Goal: Find specific page/section: Find specific page/section

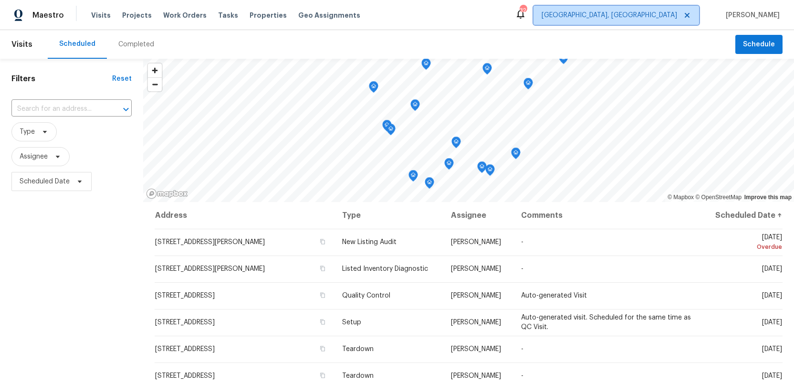
click at [654, 10] on span "[GEOGRAPHIC_DATA], [GEOGRAPHIC_DATA]" at bounding box center [608, 15] width 135 height 10
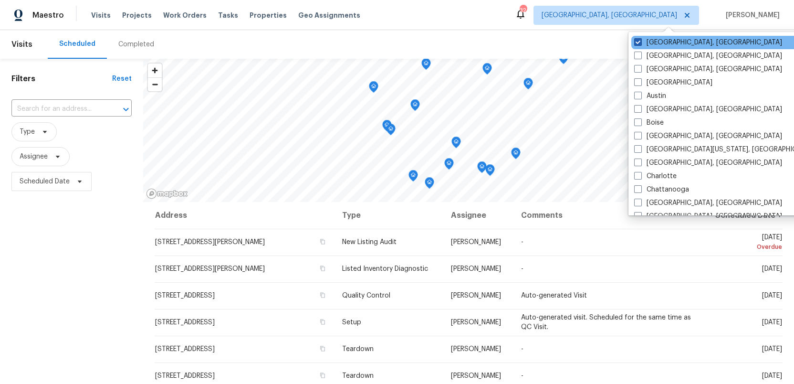
click at [637, 39] on span at bounding box center [638, 42] width 8 height 8
click at [637, 39] on input "[GEOGRAPHIC_DATA], [GEOGRAPHIC_DATA]" at bounding box center [637, 41] width 6 height 6
checkbox input "false"
checkbox input "true"
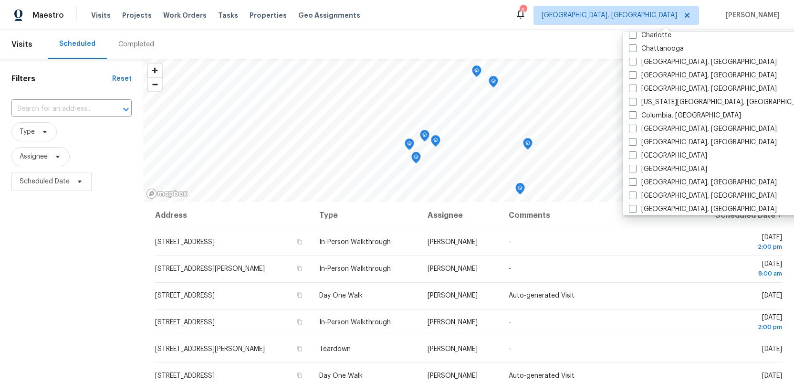
scroll to position [174, 0]
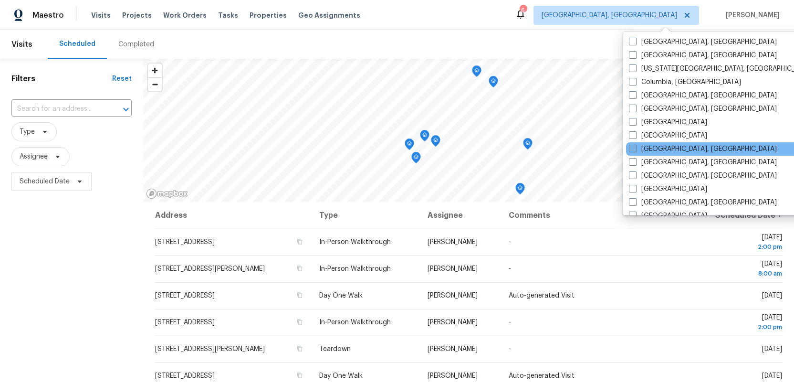
click at [629, 147] on span at bounding box center [633, 149] width 8 height 8
click at [629, 147] on input "[GEOGRAPHIC_DATA], [GEOGRAPHIC_DATA]" at bounding box center [632, 147] width 6 height 6
checkbox input "true"
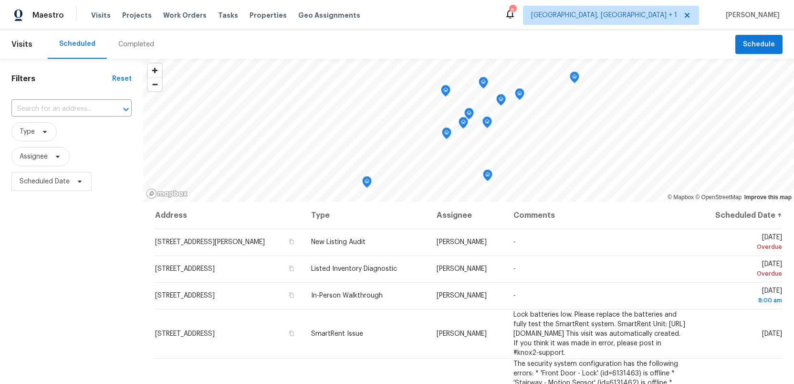
click at [26, 282] on div "Filters Reset ​ Type Assignee Scheduled Date" at bounding box center [71, 284] width 143 height 450
click at [249, 16] on span "Properties" at bounding box center [267, 15] width 37 height 10
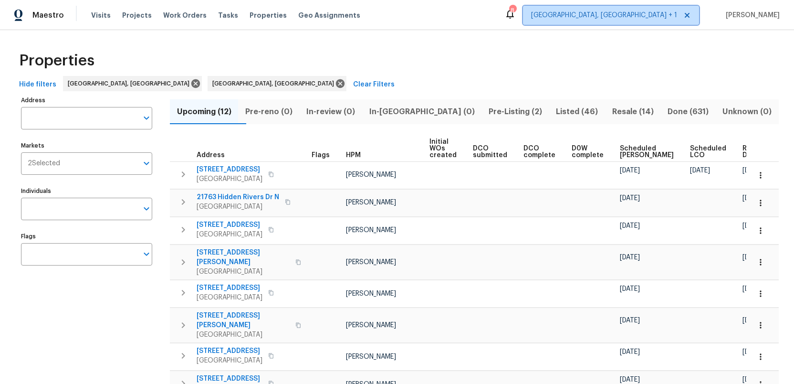
click at [647, 21] on span "Albuquerque, NM + 1" at bounding box center [611, 15] width 176 height 19
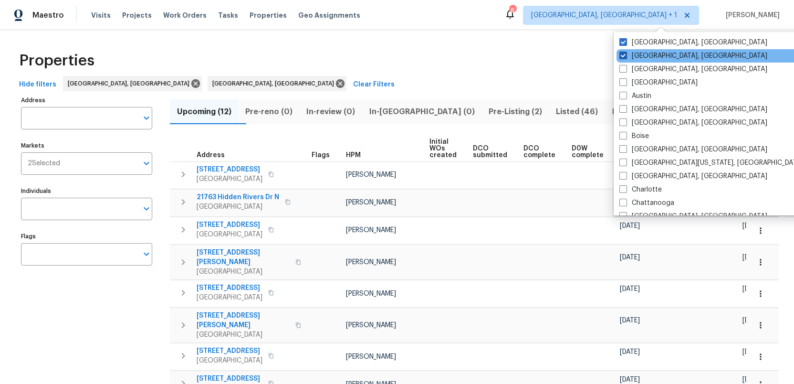
click at [619, 55] on span at bounding box center [623, 56] width 8 height 8
click at [619, 55] on input "Albuquerque, NM" at bounding box center [622, 54] width 6 height 6
checkbox input "false"
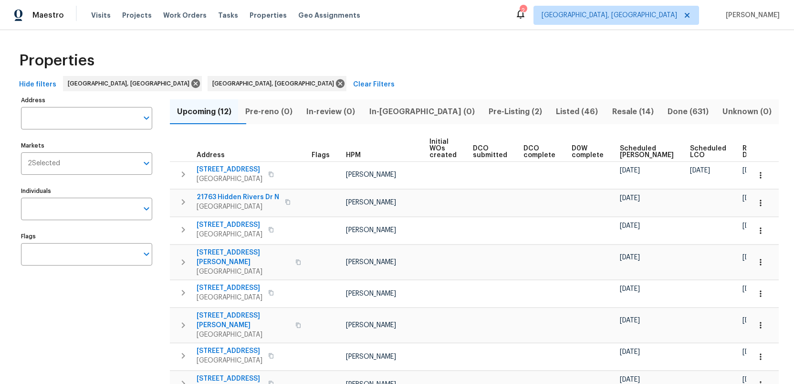
click at [365, 72] on div "Properties" at bounding box center [396, 60] width 763 height 31
click at [555, 112] on span "Listed (46)" at bounding box center [577, 111] width 44 height 13
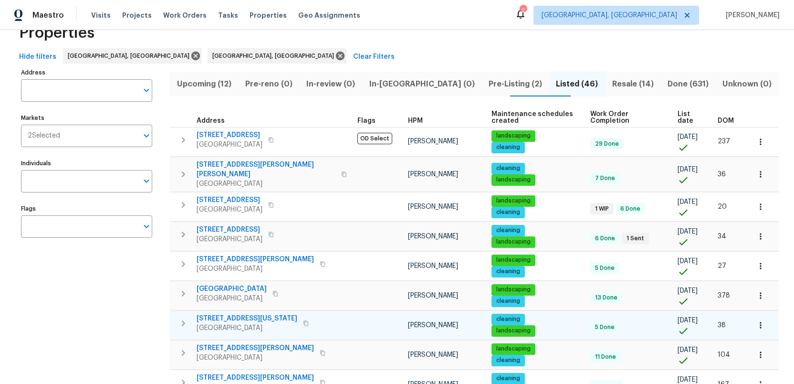
scroll to position [31, 0]
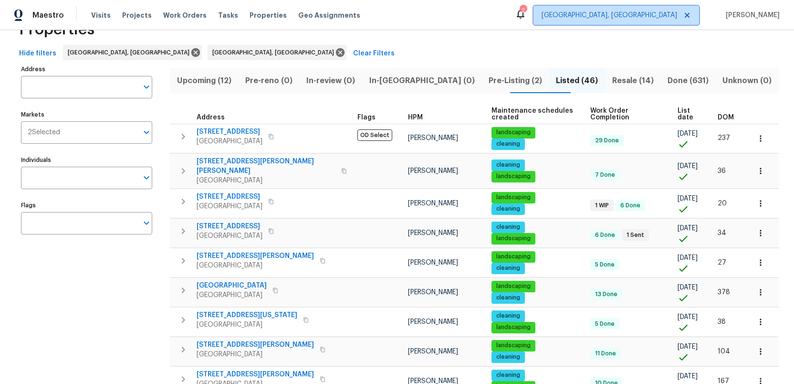
click at [666, 18] on span "Detroit, MI" at bounding box center [608, 15] width 135 height 10
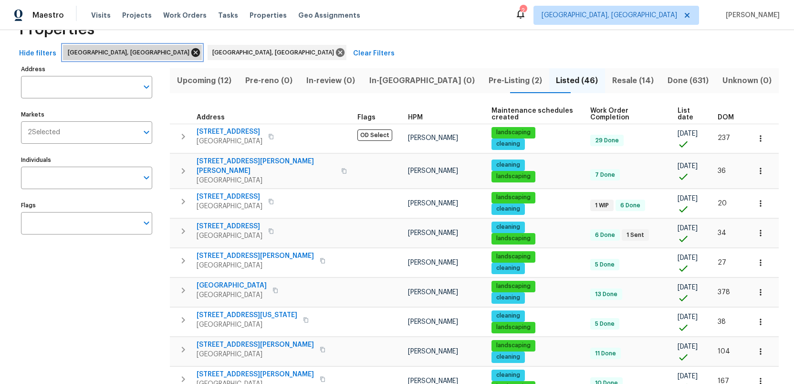
click at [190, 52] on icon at bounding box center [195, 52] width 10 height 10
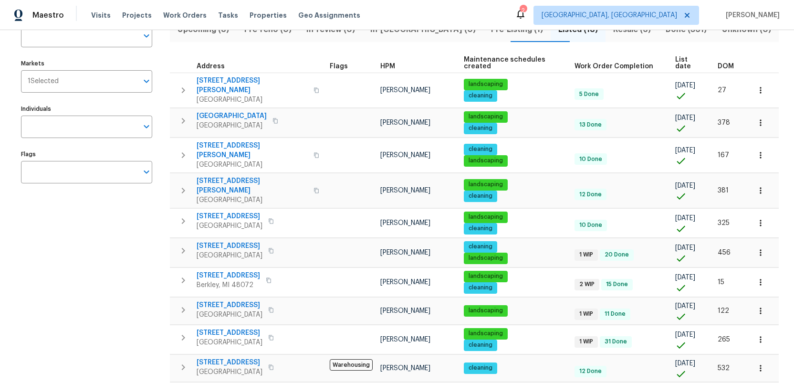
scroll to position [84, 0]
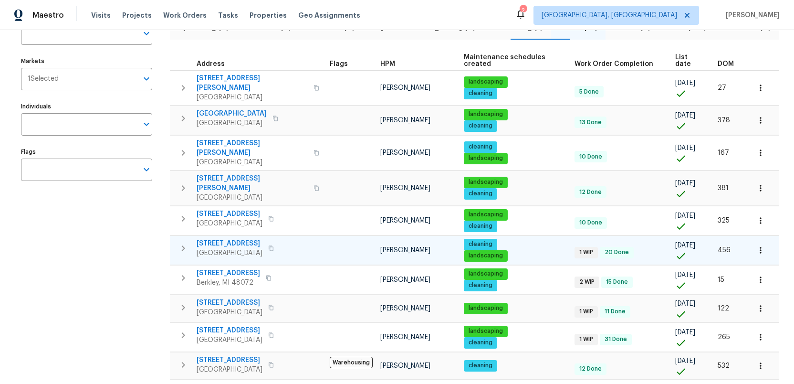
click at [228, 239] on span "2645 Hickory Ct" at bounding box center [230, 244] width 66 height 10
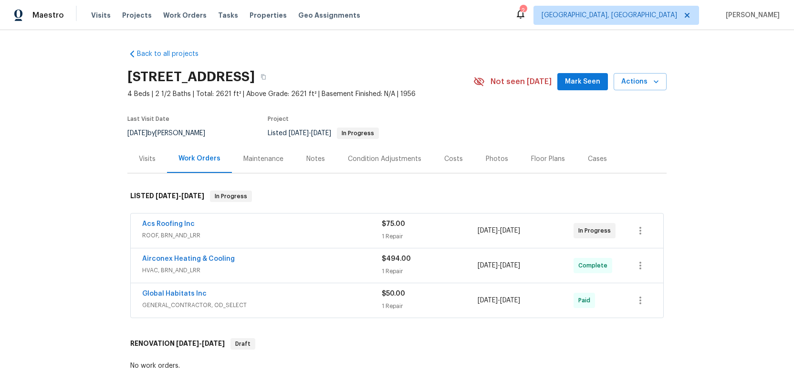
click at [449, 158] on div "Costs" at bounding box center [453, 159] width 19 height 10
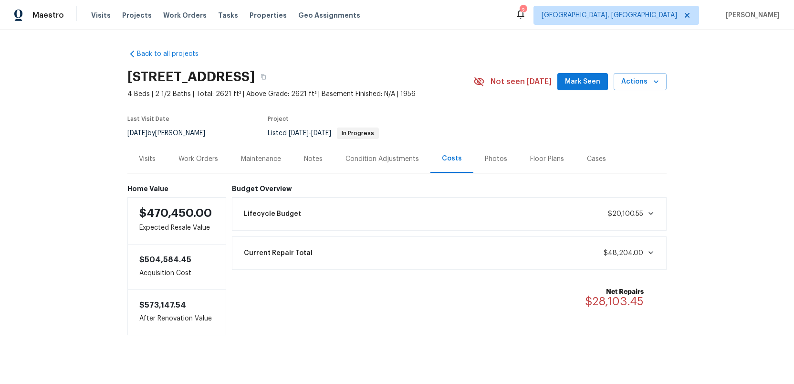
click at [489, 158] on div "Photos" at bounding box center [496, 159] width 22 height 10
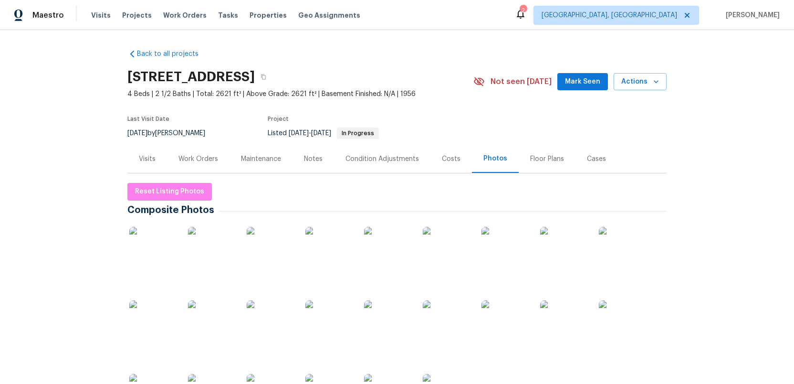
click at [168, 249] on img at bounding box center [153, 251] width 48 height 48
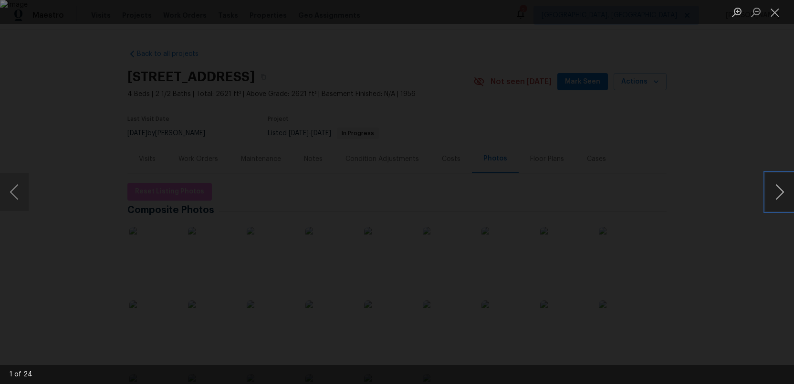
click at [780, 191] on button "Next image" at bounding box center [779, 192] width 29 height 38
click at [776, 193] on button "Next image" at bounding box center [779, 192] width 29 height 38
click at [776, 196] on button "Next image" at bounding box center [779, 192] width 29 height 38
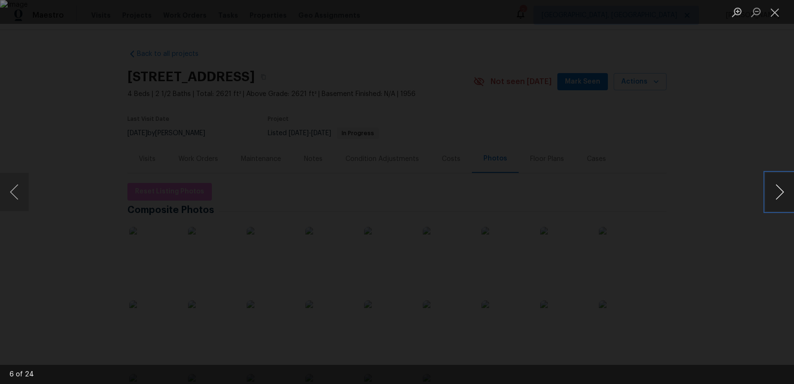
click at [776, 196] on button "Next image" at bounding box center [779, 192] width 29 height 38
click at [779, 199] on button "Next image" at bounding box center [779, 192] width 29 height 38
click at [774, 196] on button "Next image" at bounding box center [779, 192] width 29 height 38
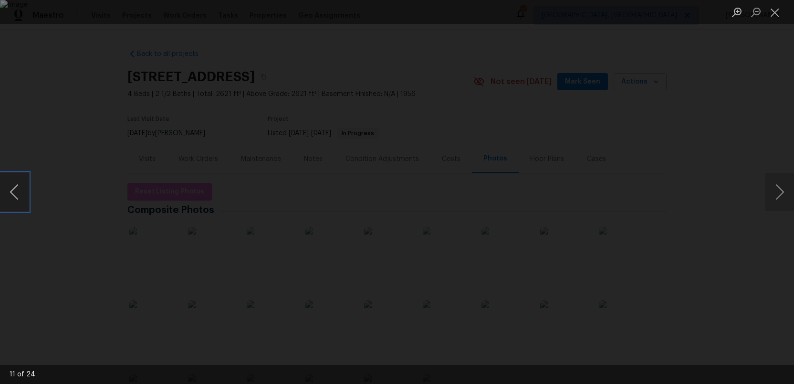
click at [20, 197] on button "Previous image" at bounding box center [14, 192] width 29 height 38
click at [778, 191] on button "Next image" at bounding box center [779, 192] width 29 height 38
click at [781, 193] on button "Next image" at bounding box center [779, 192] width 29 height 38
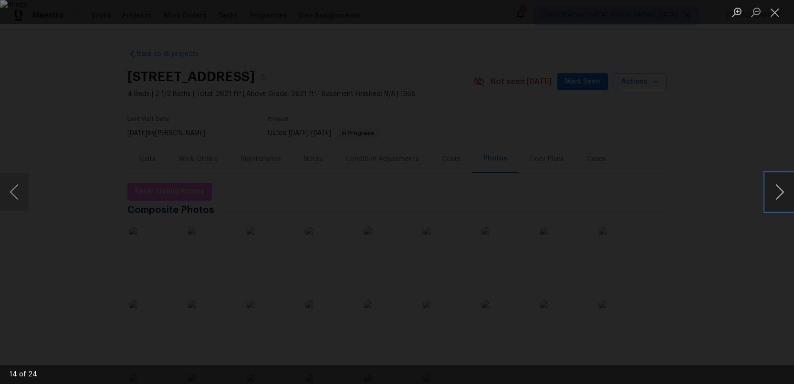
click at [781, 193] on button "Next image" at bounding box center [779, 192] width 29 height 38
click at [777, 192] on button "Next image" at bounding box center [779, 192] width 29 height 38
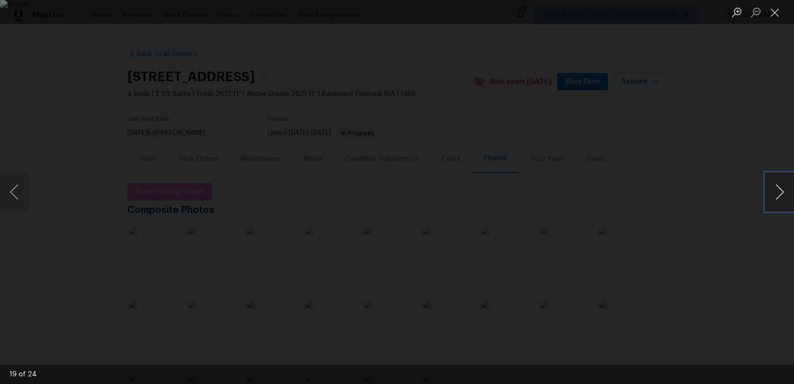
click at [777, 192] on button "Next image" at bounding box center [779, 192] width 29 height 38
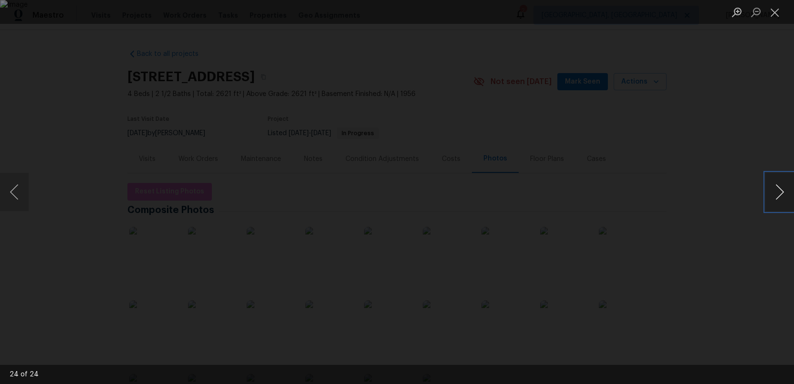
click at [777, 192] on button "Next image" at bounding box center [779, 192] width 29 height 38
click at [773, 193] on button "Next image" at bounding box center [779, 192] width 29 height 38
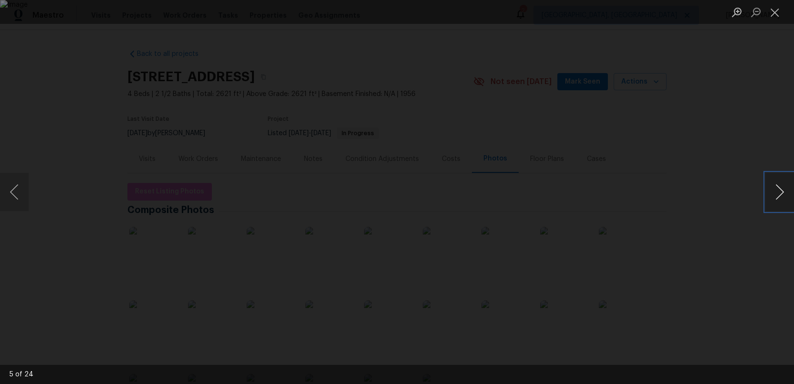
click at [778, 196] on button "Next image" at bounding box center [779, 192] width 29 height 38
click at [776, 192] on button "Next image" at bounding box center [779, 192] width 29 height 38
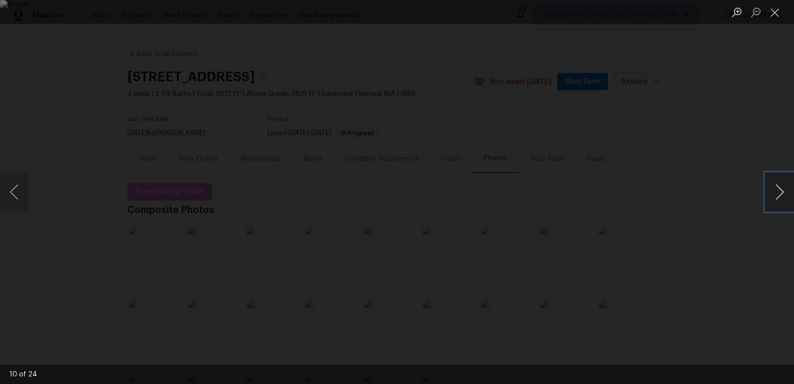
click at [776, 192] on button "Next image" at bounding box center [779, 192] width 29 height 38
click at [778, 192] on button "Next image" at bounding box center [779, 192] width 29 height 38
click at [775, 194] on button "Next image" at bounding box center [779, 192] width 29 height 38
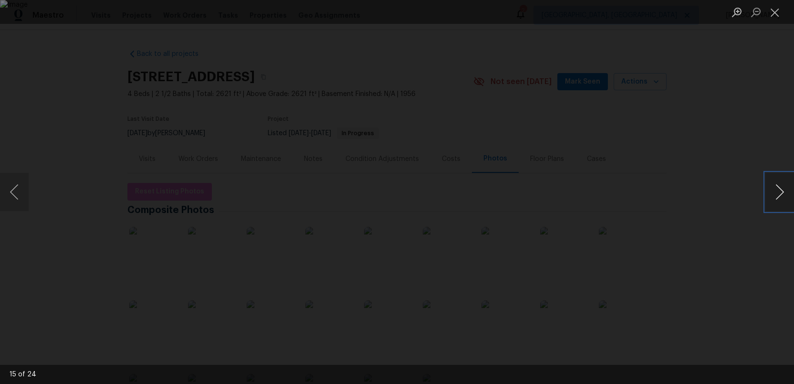
click at [775, 194] on button "Next image" at bounding box center [779, 192] width 29 height 38
click at [775, 13] on button "Close lightbox" at bounding box center [774, 12] width 19 height 17
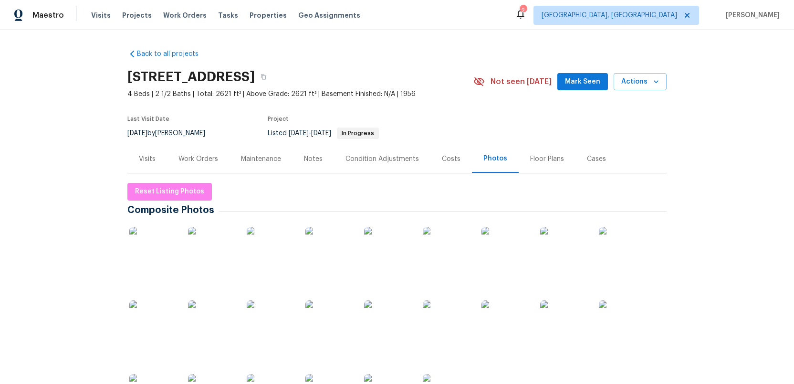
click at [200, 159] on div "Work Orders" at bounding box center [198, 159] width 40 height 10
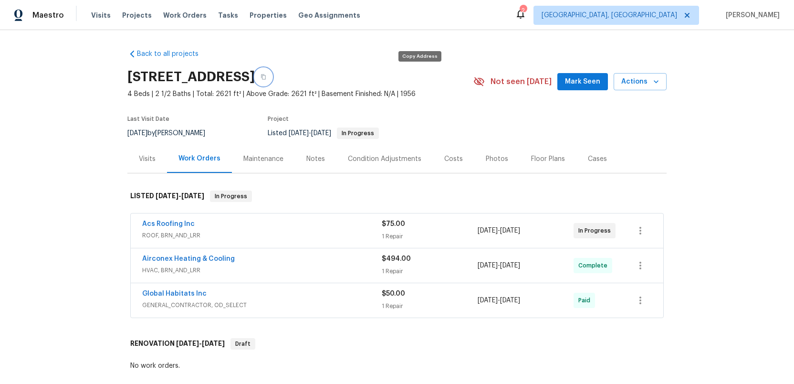
click at [266, 77] on icon "button" at bounding box center [263, 77] width 6 height 6
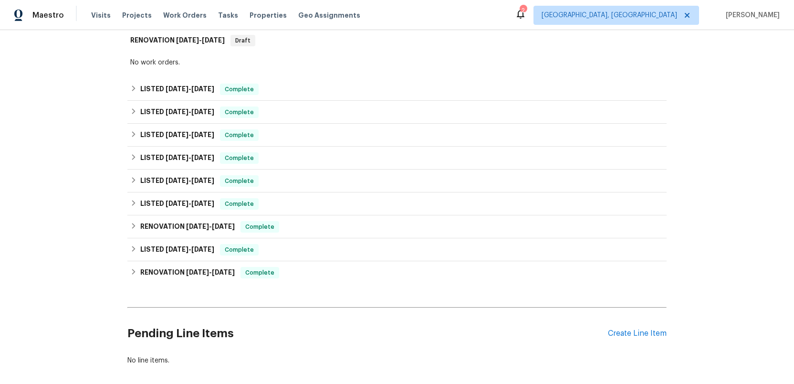
scroll to position [348, 0]
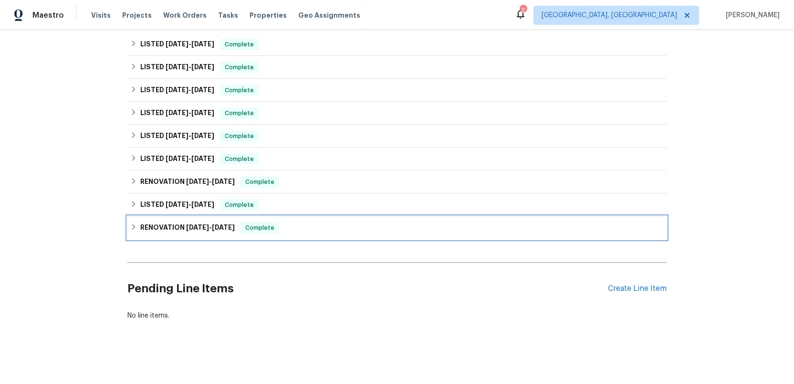
click at [170, 230] on h6 "RENOVATION 5/8/24 - 5/24/24" at bounding box center [187, 227] width 94 height 11
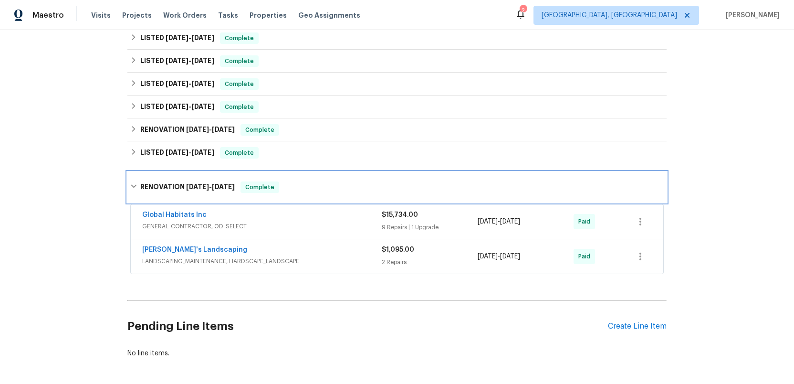
scroll to position [439, 0]
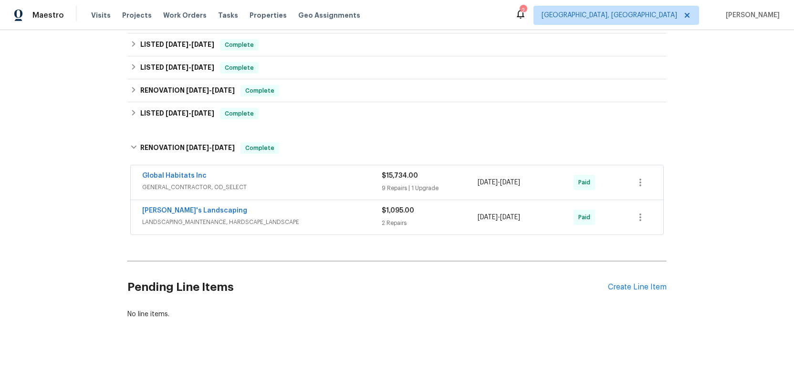
click at [315, 181] on div "Global Habitats Inc" at bounding box center [261, 176] width 239 height 11
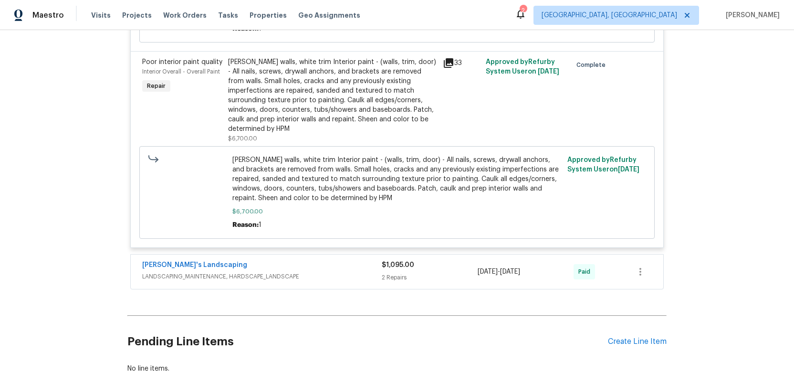
scroll to position [1582, 0]
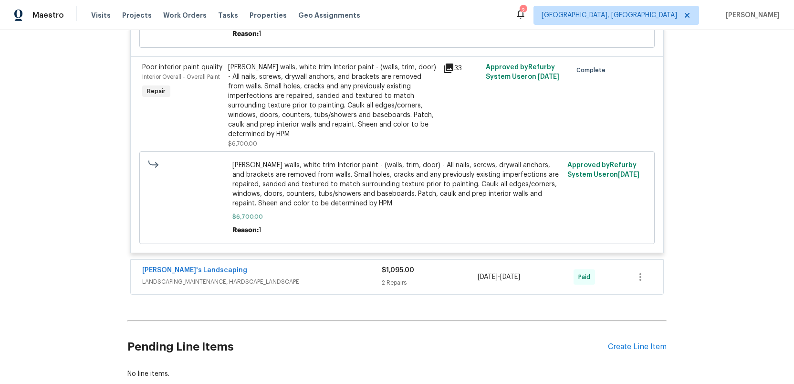
click at [312, 110] on div "SOJI white walls, white trim Interior paint - (walls, trim, door) - All nails, …" at bounding box center [332, 100] width 209 height 76
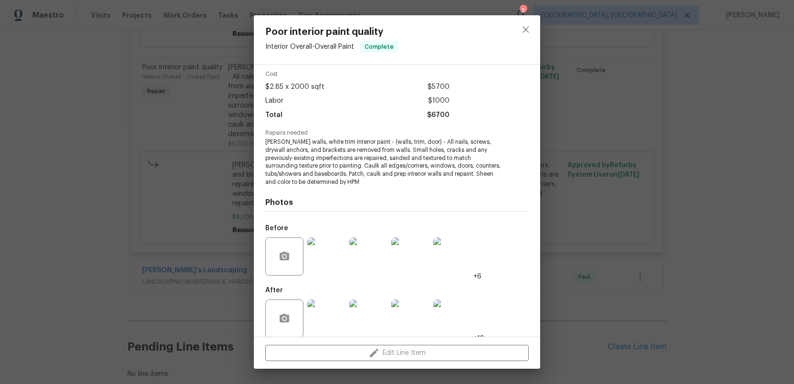
scroll to position [48, 0]
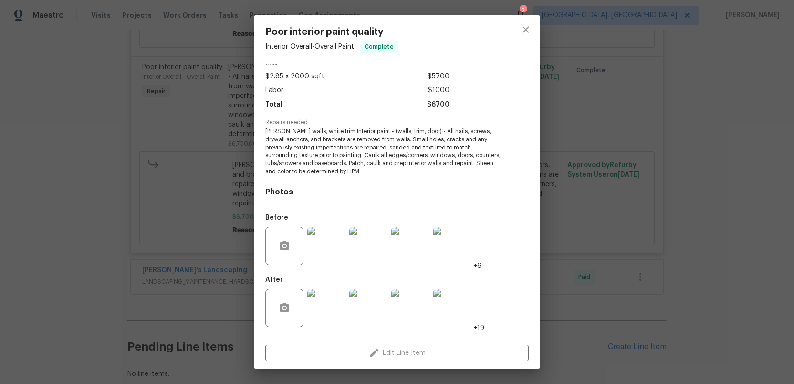
click at [327, 249] on img at bounding box center [326, 246] width 38 height 38
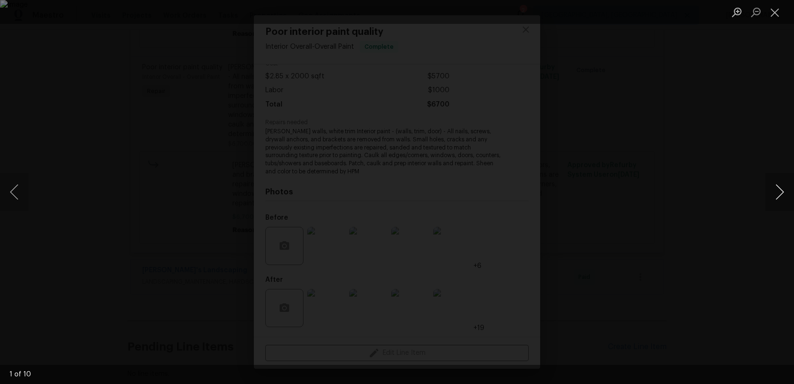
click at [780, 191] on button "Next image" at bounding box center [779, 192] width 29 height 38
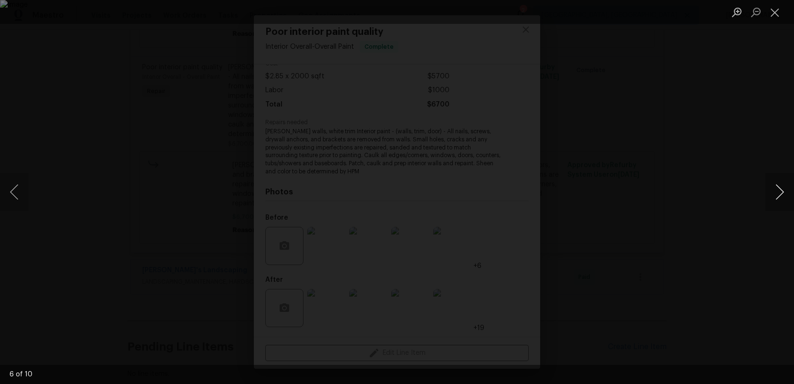
click at [780, 191] on button "Next image" at bounding box center [779, 192] width 29 height 38
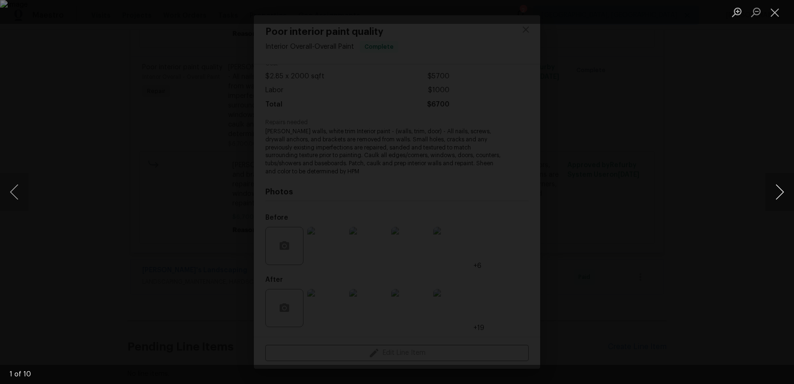
click at [780, 191] on button "Next image" at bounding box center [779, 192] width 29 height 38
click at [772, 14] on button "Close lightbox" at bounding box center [774, 12] width 19 height 17
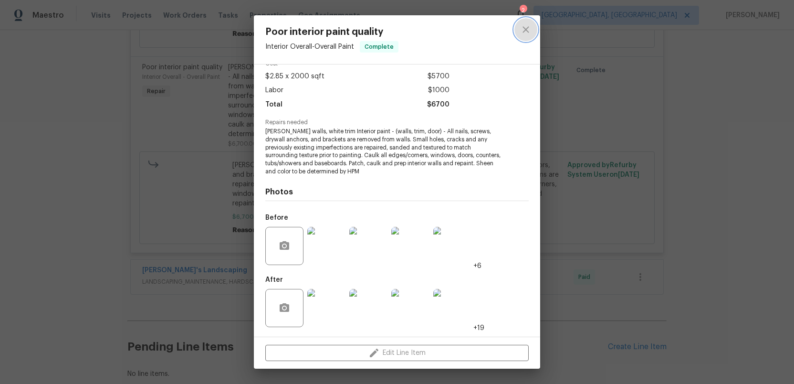
click at [527, 28] on icon "close" at bounding box center [525, 29] width 6 height 6
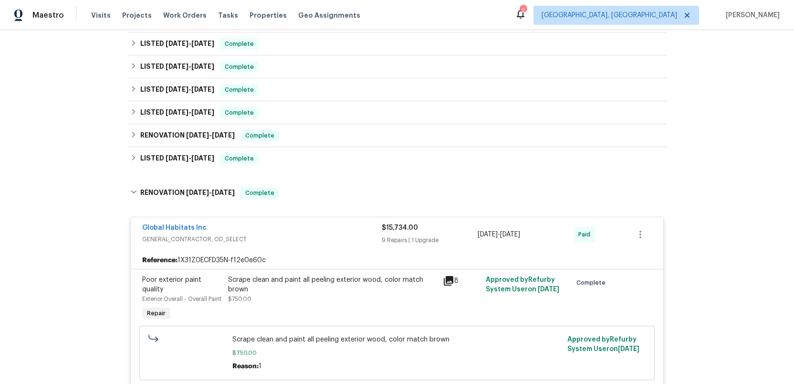
scroll to position [322, 0]
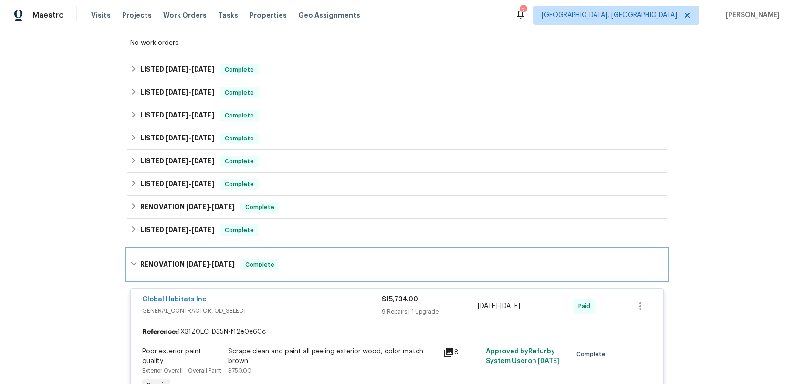
click at [184, 270] on div "RENOVATION 5/8/24 - 5/24/24 Complete" at bounding box center [396, 264] width 539 height 31
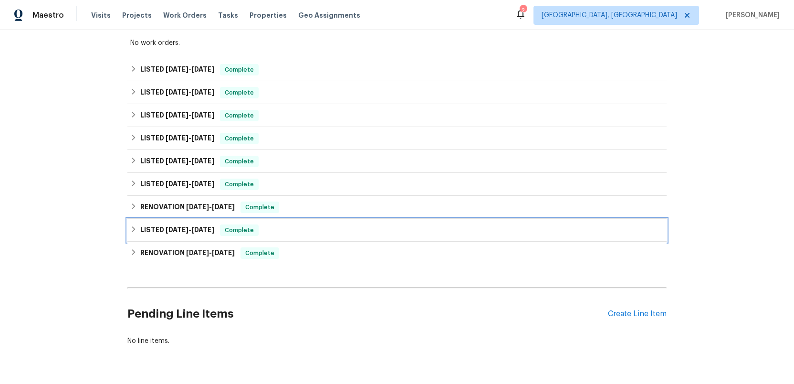
click at [182, 230] on span "5/25/24" at bounding box center [177, 229] width 23 height 7
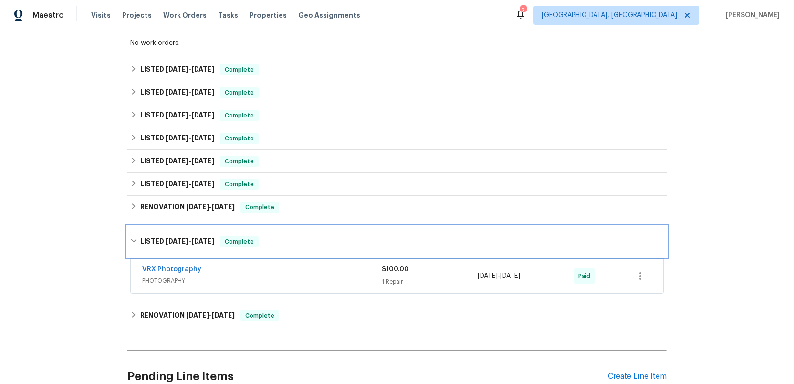
click at [183, 238] on span "5/25/24" at bounding box center [177, 241] width 23 height 7
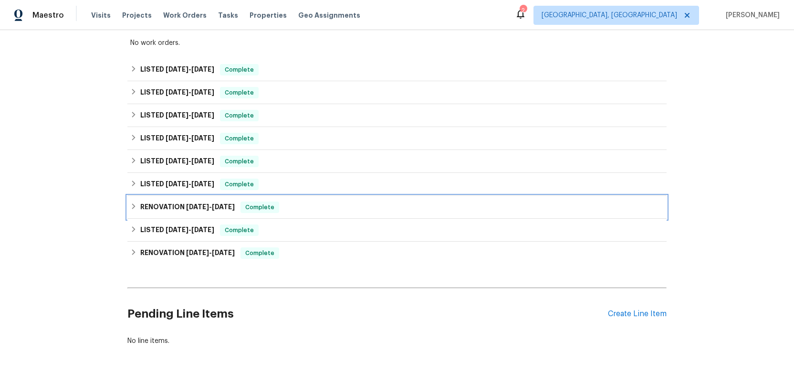
click at [185, 207] on h6 "RENOVATION 7/3/24 - 7/10/24" at bounding box center [187, 206] width 94 height 11
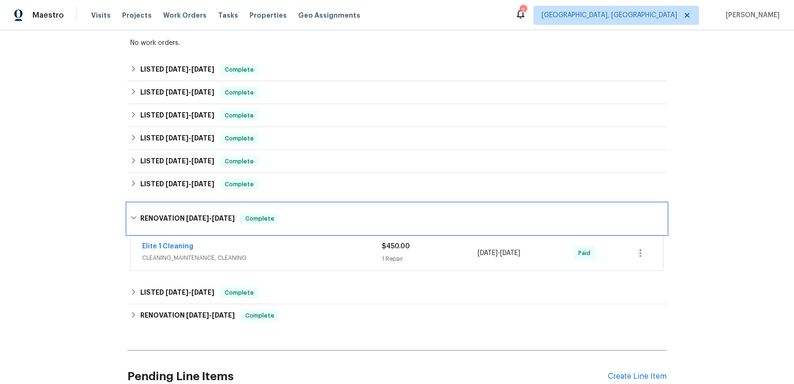
click at [185, 215] on h6 "RENOVATION 7/3/24 - 7/10/24" at bounding box center [187, 218] width 94 height 11
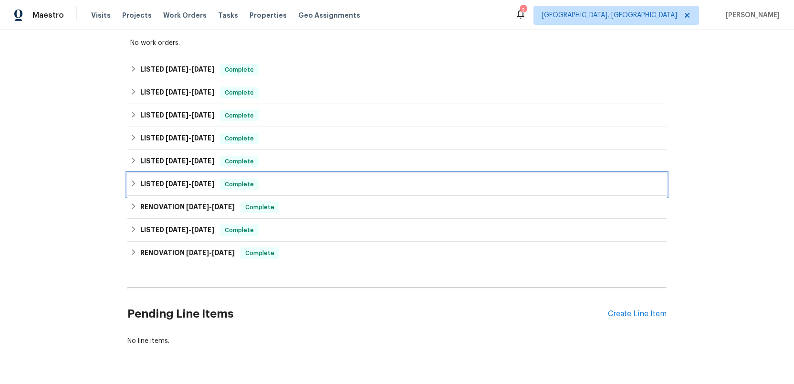
click at [185, 186] on span "8/20/24" at bounding box center [177, 183] width 23 height 7
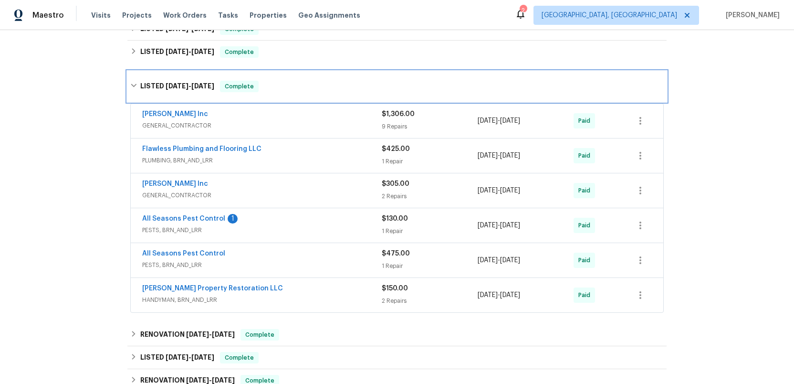
scroll to position [432, 0]
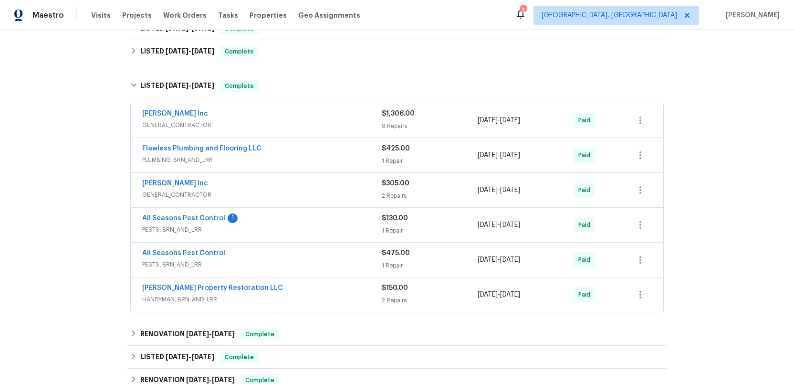
click at [328, 121] on span "GENERAL_CONTRACTOR" at bounding box center [261, 125] width 239 height 10
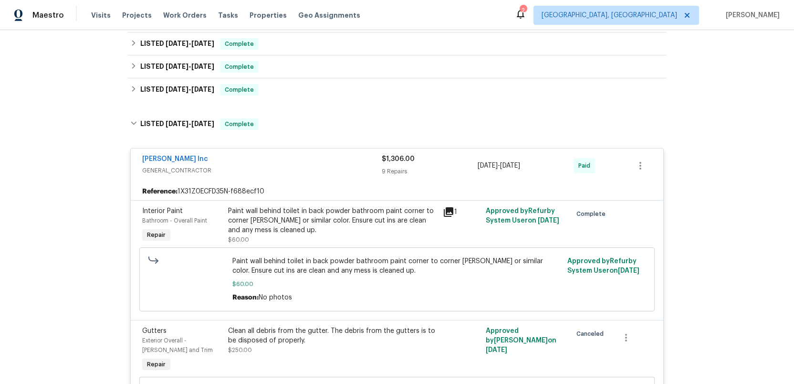
scroll to position [390, 0]
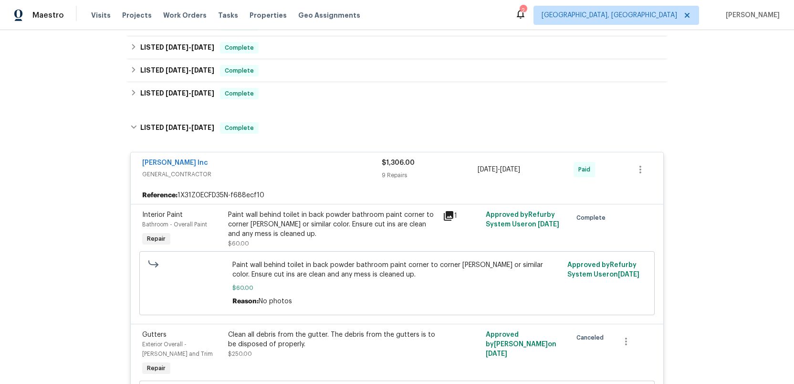
click at [182, 166] on span "Michael Radney Inc" at bounding box center [175, 163] width 66 height 10
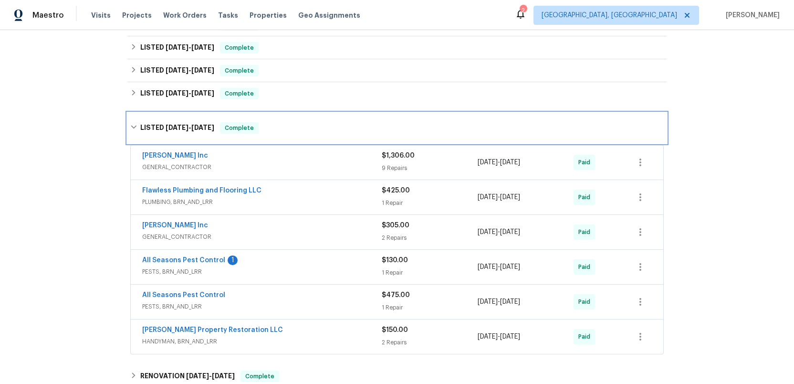
click at [179, 127] on span "8/20/24" at bounding box center [177, 127] width 23 height 7
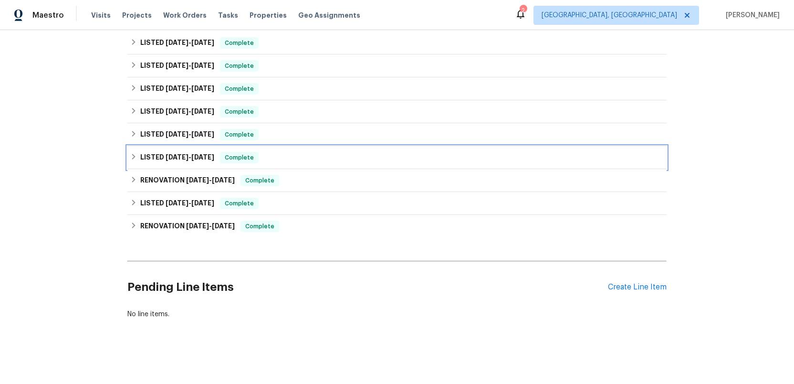
scroll to position [349, 0]
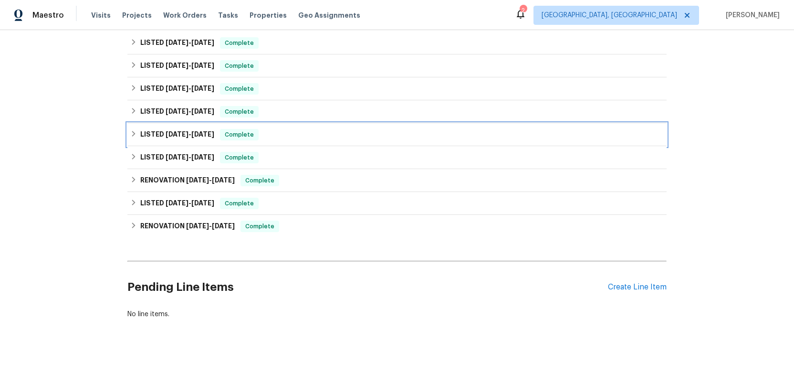
click at [172, 135] on span "2/24/25" at bounding box center [177, 134] width 23 height 7
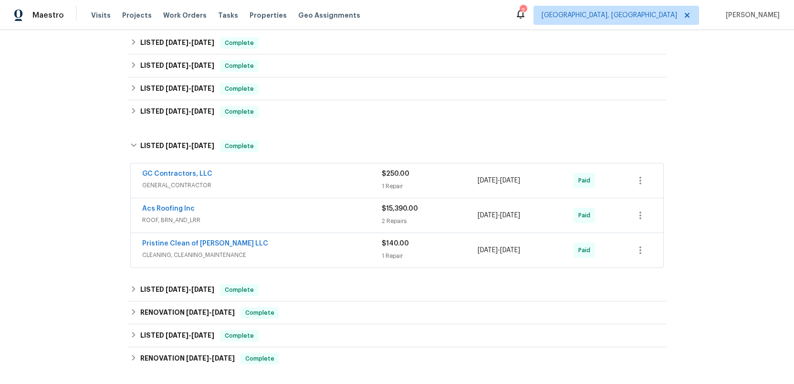
click at [347, 217] on span "ROOF, BRN_AND_LRR" at bounding box center [261, 220] width 239 height 10
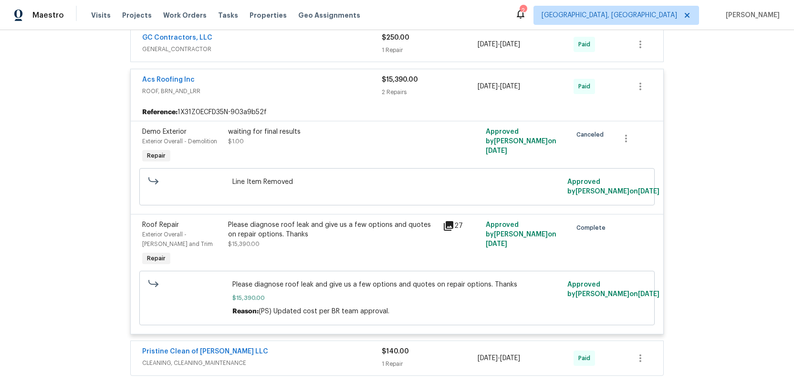
scroll to position [493, 0]
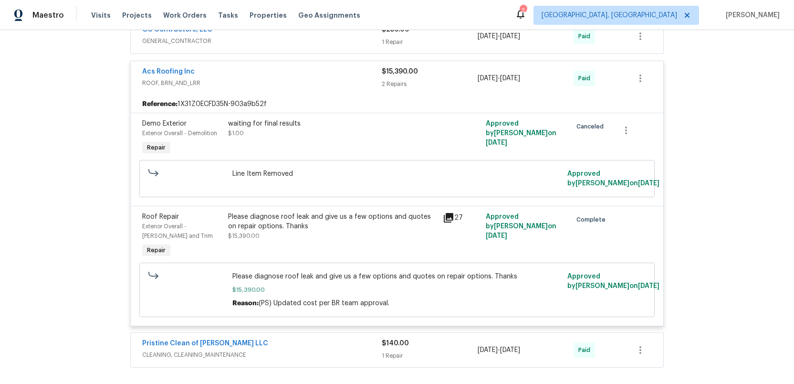
click at [448, 216] on icon at bounding box center [449, 218] width 10 height 10
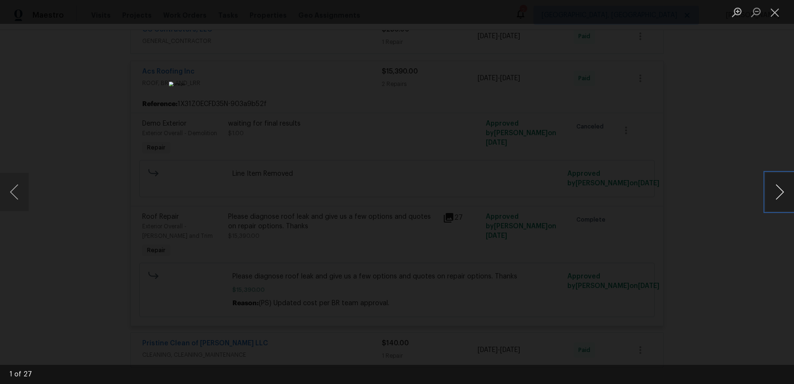
click at [778, 193] on button "Next image" at bounding box center [779, 192] width 29 height 38
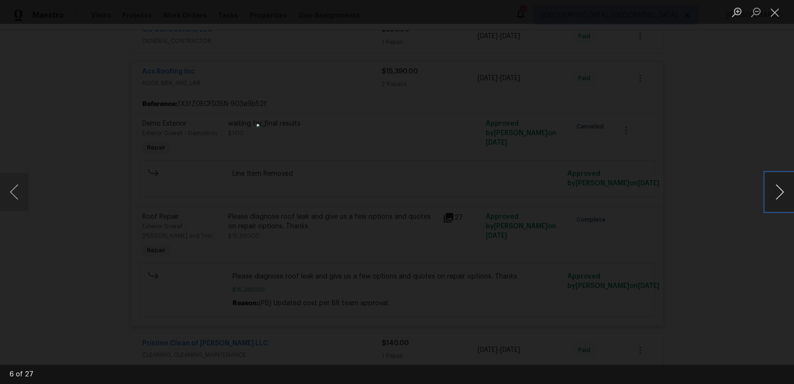
click at [778, 193] on button "Next image" at bounding box center [779, 192] width 29 height 38
click at [780, 190] on button "Next image" at bounding box center [779, 192] width 29 height 38
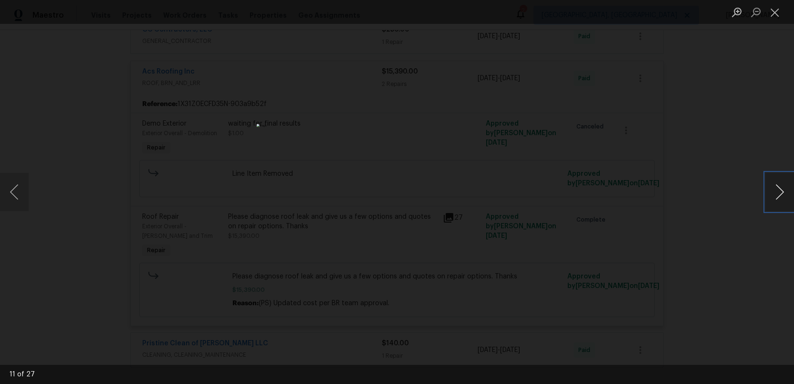
click at [780, 190] on button "Next image" at bounding box center [779, 192] width 29 height 38
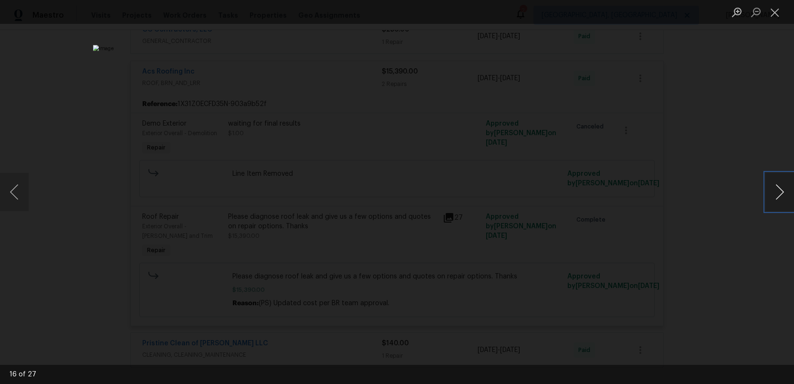
click at [780, 190] on button "Next image" at bounding box center [779, 192] width 29 height 38
click at [778, 14] on button "Close lightbox" at bounding box center [774, 12] width 19 height 17
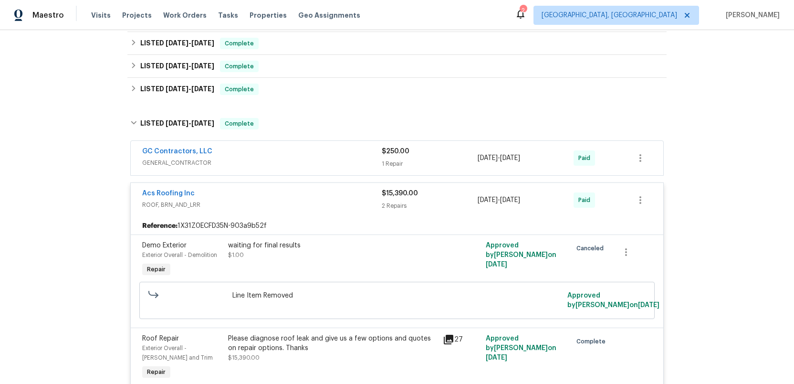
scroll to position [367, 0]
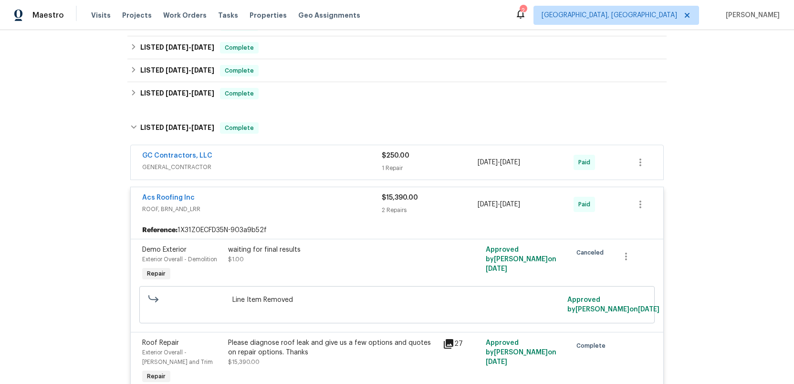
click at [341, 208] on span "ROOF, BRN_AND_LRR" at bounding box center [261, 209] width 239 height 10
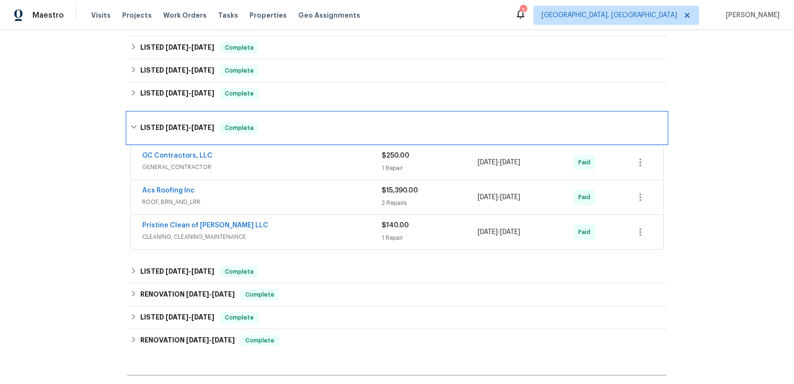
click at [172, 124] on span "2/24/25" at bounding box center [177, 127] width 23 height 7
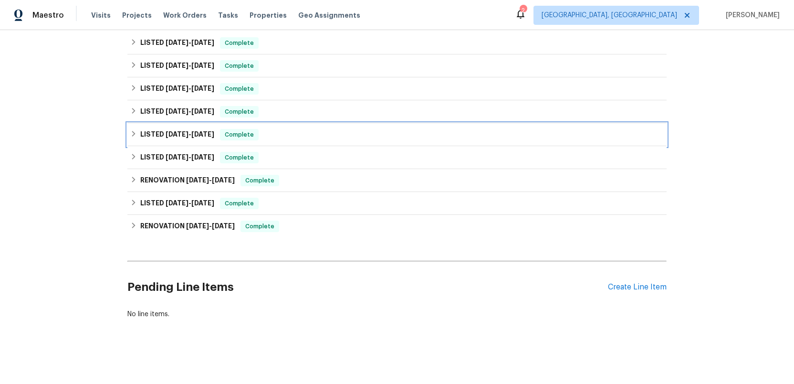
scroll to position [349, 0]
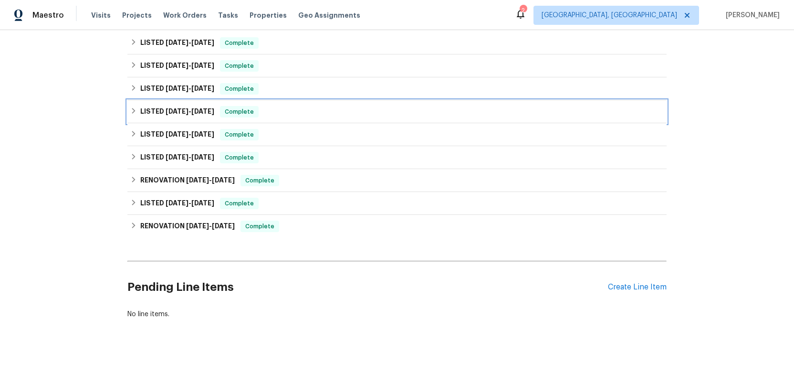
click at [174, 110] on span "4/30/25" at bounding box center [177, 111] width 23 height 7
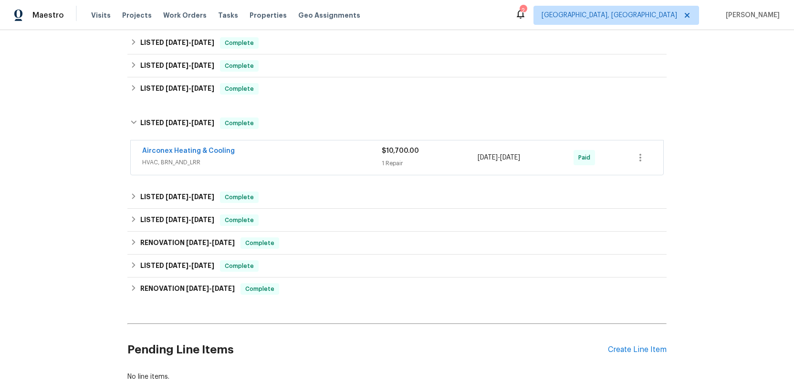
click at [311, 153] on div "Airconex Heating & Cooling" at bounding box center [261, 151] width 239 height 11
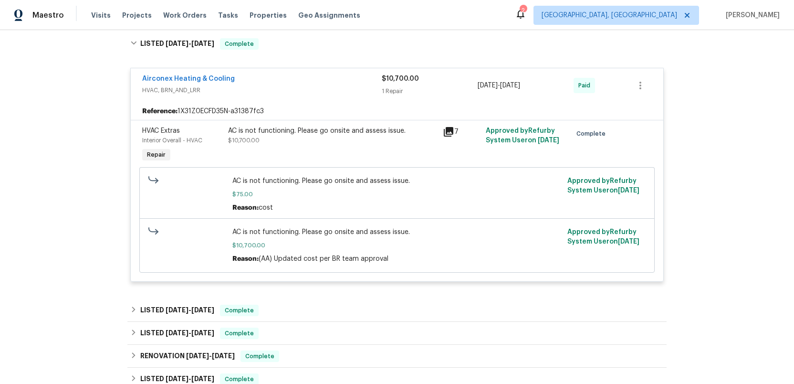
scroll to position [429, 0]
click at [447, 128] on icon at bounding box center [449, 131] width 10 height 10
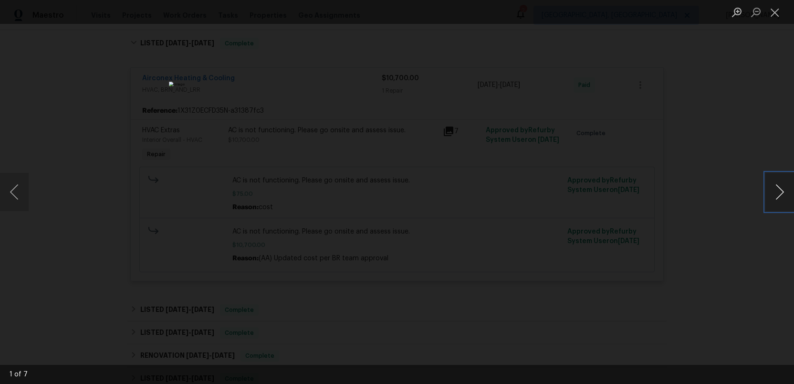
click at [778, 192] on button "Next image" at bounding box center [779, 192] width 29 height 38
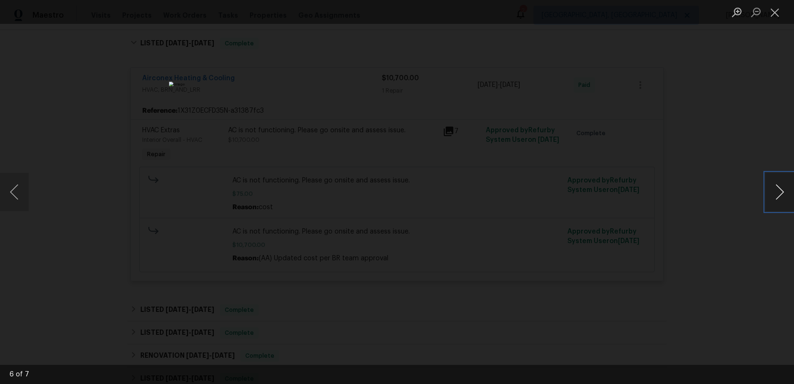
click at [778, 192] on button "Next image" at bounding box center [779, 192] width 29 height 38
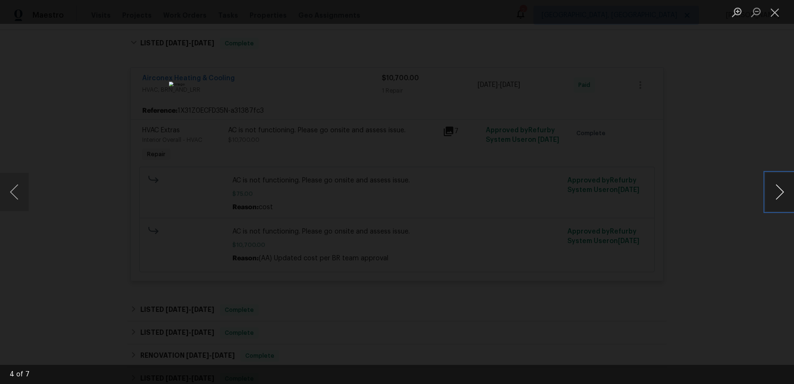
click at [778, 192] on button "Next image" at bounding box center [779, 192] width 29 height 38
click at [773, 12] on button "Close lightbox" at bounding box center [774, 12] width 19 height 17
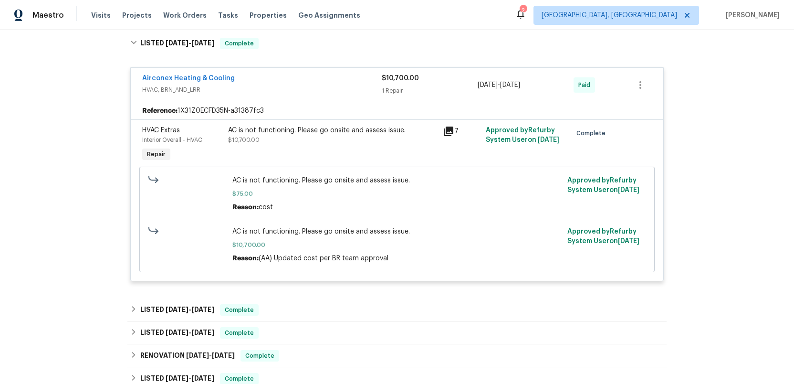
click at [313, 89] on span "HVAC, BRN_AND_LRR" at bounding box center [261, 90] width 239 height 10
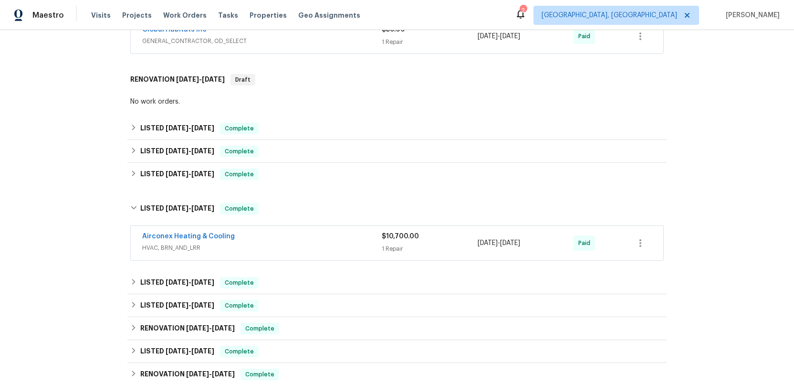
scroll to position [260, 0]
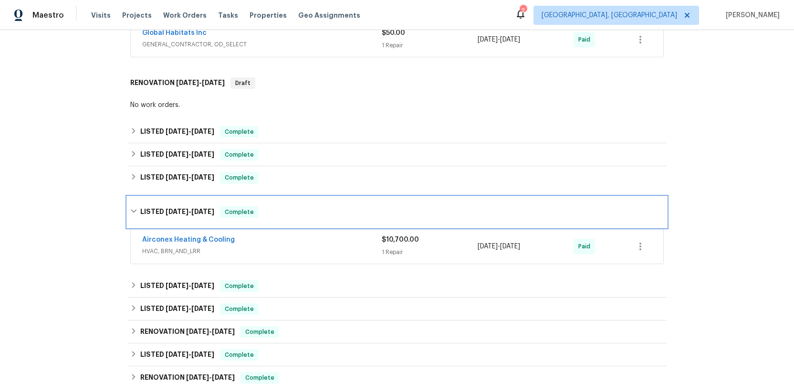
click at [169, 211] on span "4/30/25" at bounding box center [177, 211] width 23 height 7
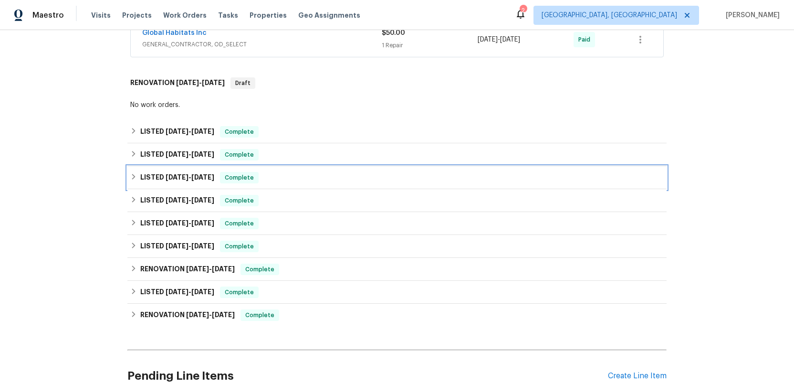
click at [176, 176] on span "6/16/25" at bounding box center [177, 177] width 23 height 7
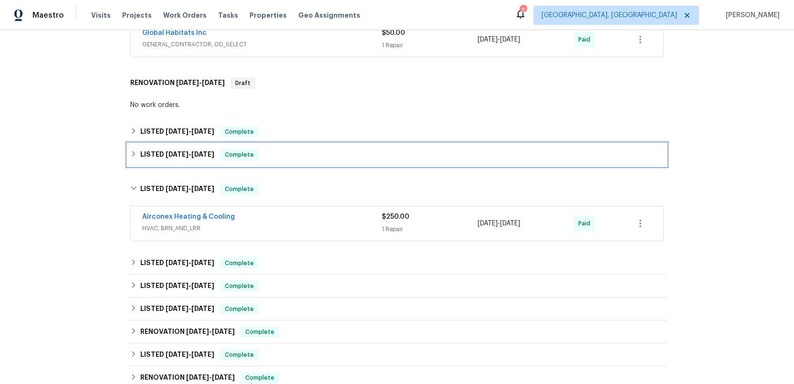
click at [185, 157] on span "6/18/25" at bounding box center [177, 154] width 23 height 7
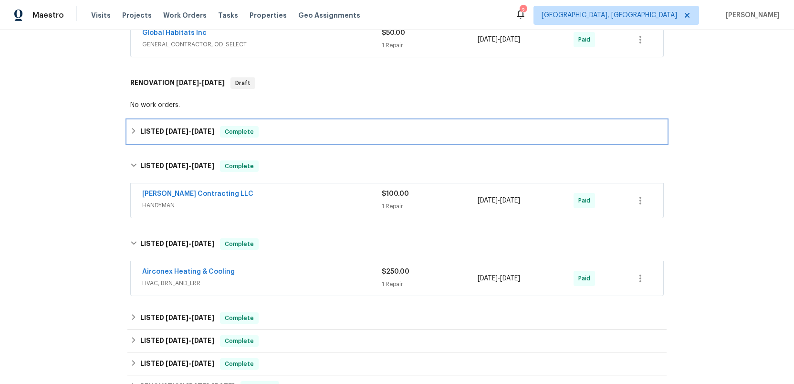
click at [191, 132] on span "7/18/25 - 7/25/25" at bounding box center [190, 131] width 49 height 7
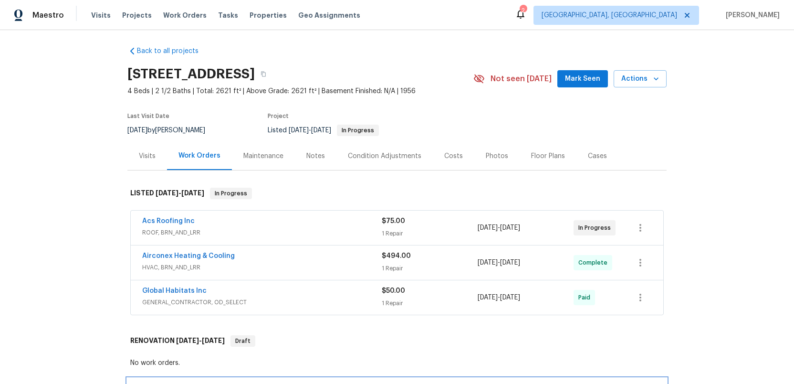
scroll to position [0, 0]
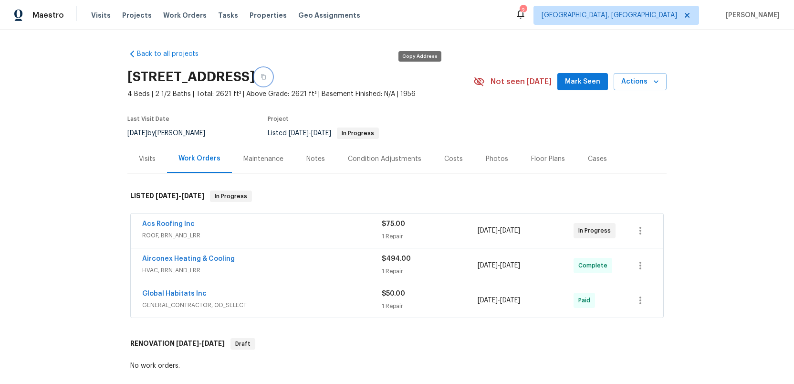
click at [266, 76] on icon "button" at bounding box center [263, 77] width 6 height 6
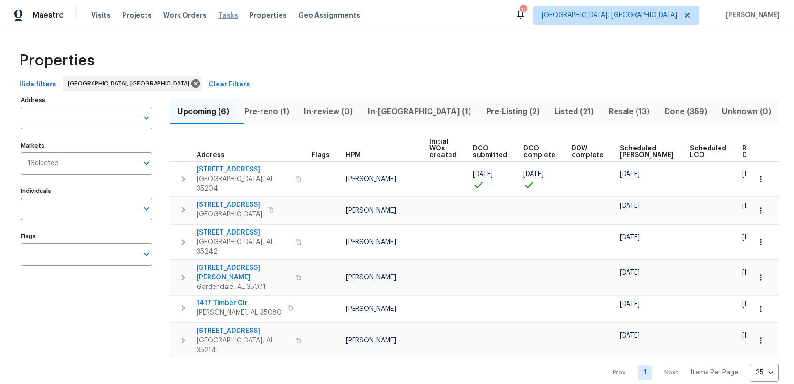
click at [218, 16] on span "Tasks" at bounding box center [228, 15] width 20 height 7
